Goal: Find specific page/section: Find specific page/section

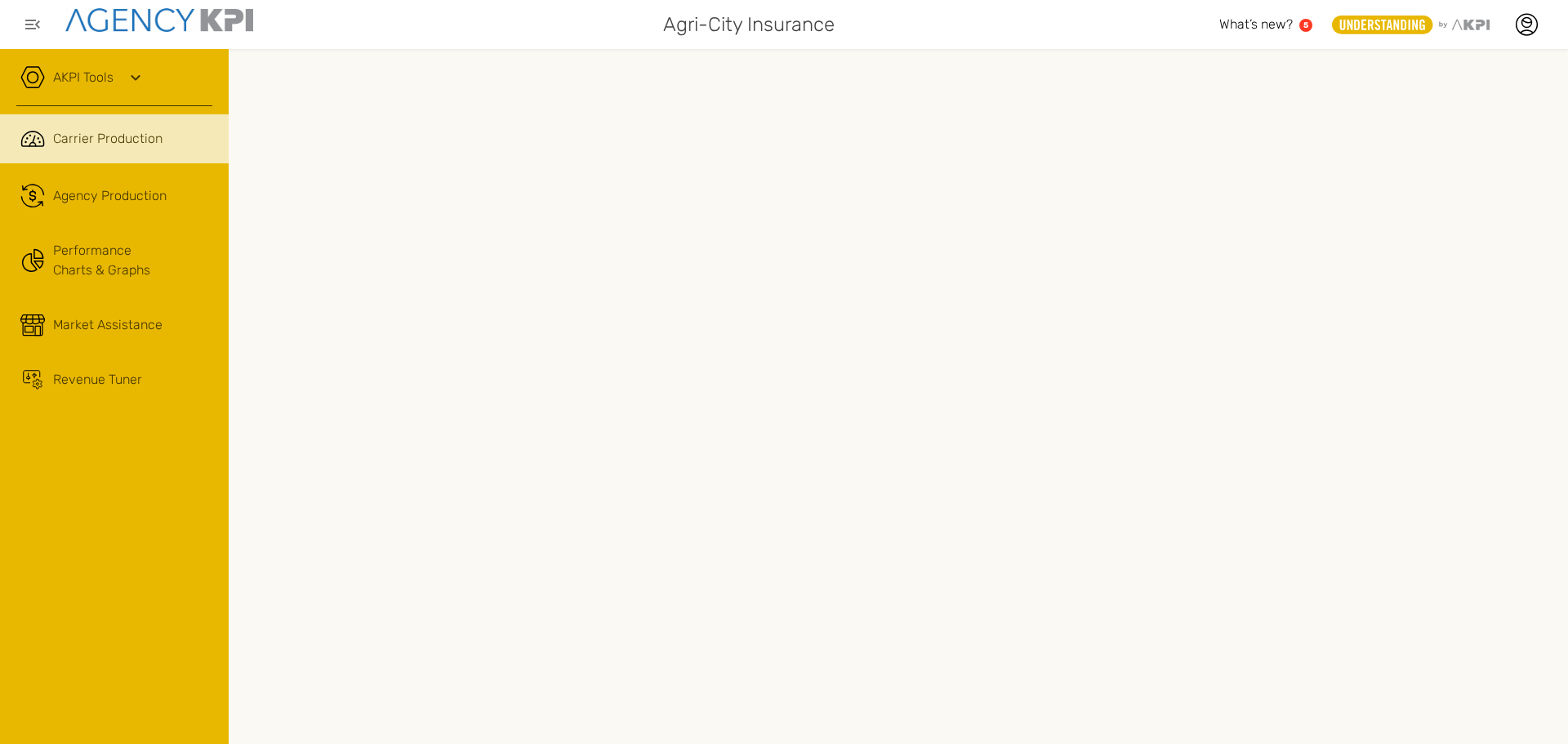
click at [109, 141] on span "Carrier Production" at bounding box center [107, 138] width 110 height 19
click at [113, 195] on span "Agency Production" at bounding box center [109, 195] width 113 height 19
click at [102, 141] on span "Carrier Production" at bounding box center [107, 138] width 110 height 19
click at [1519, 21] on icon at bounding box center [1526, 24] width 24 height 24
click at [1410, 168] on link "Log Out" at bounding box center [1408, 166] width 40 height 14
